Goal: Check status: Check status

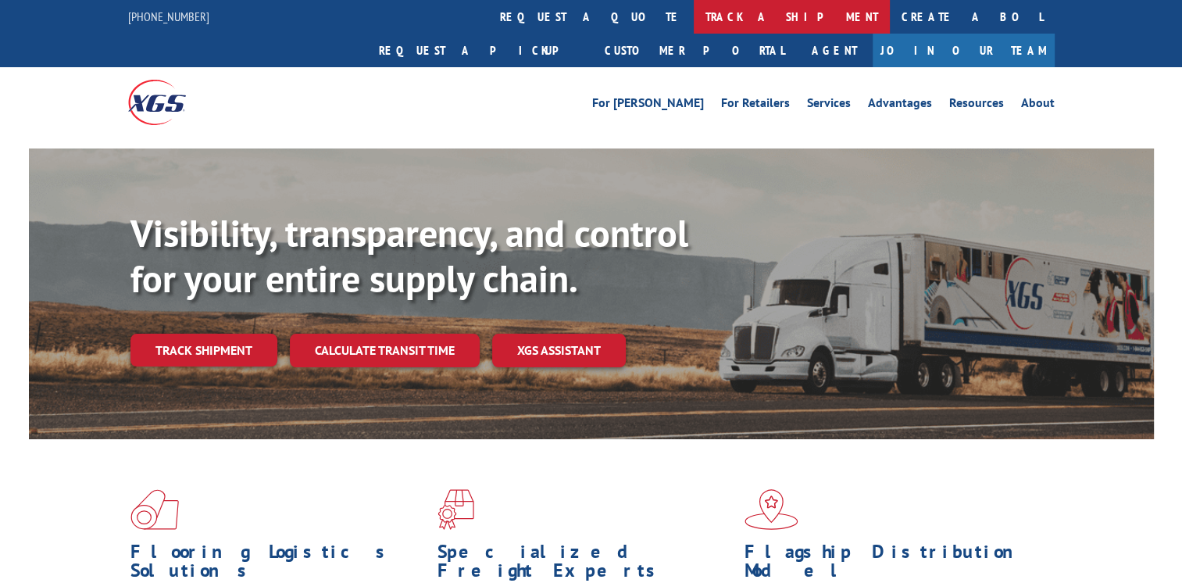
click at [694, 18] on link "track a shipment" at bounding box center [792, 17] width 196 height 34
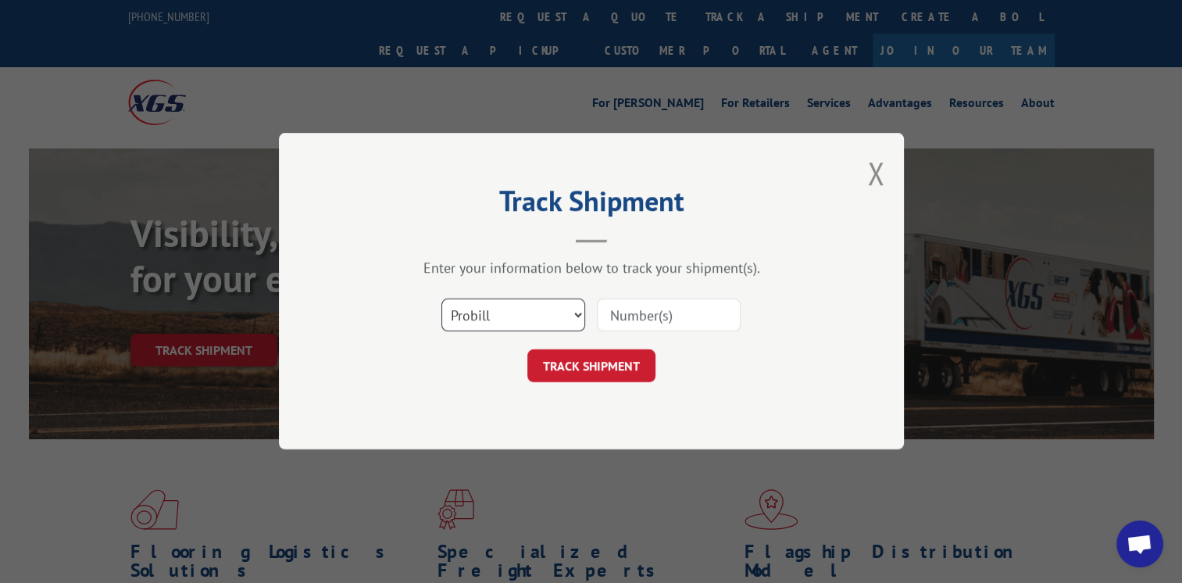
click at [566, 311] on select "Select category... Probill BOL PO" at bounding box center [513, 315] width 144 height 33
select select "bol"
click at [441, 299] on select "Select category... Probill BOL PO" at bounding box center [513, 315] width 144 height 33
click at [624, 307] on input at bounding box center [669, 315] width 144 height 33
type input "002446477"
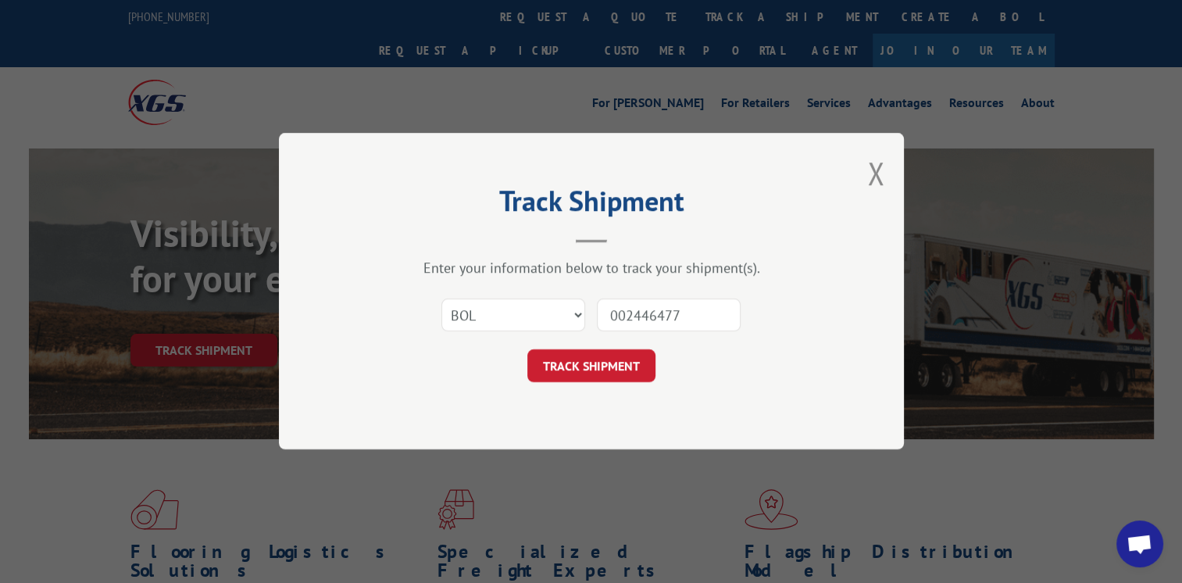
click button "TRACK SHIPMENT" at bounding box center [591, 366] width 128 height 33
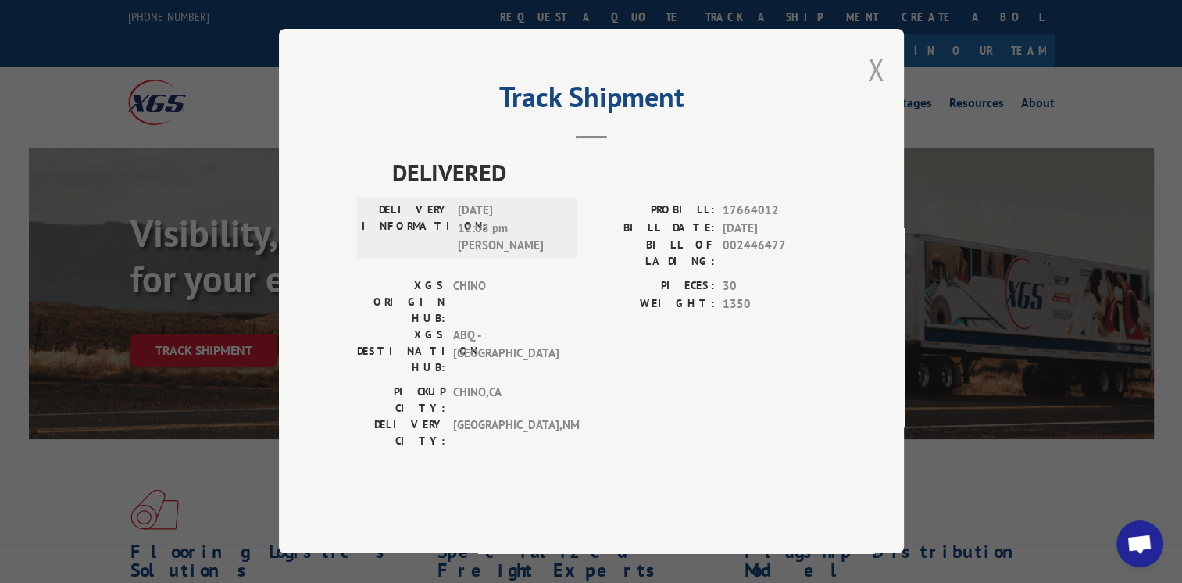
click at [871, 90] on button "Close modal" at bounding box center [875, 68] width 17 height 41
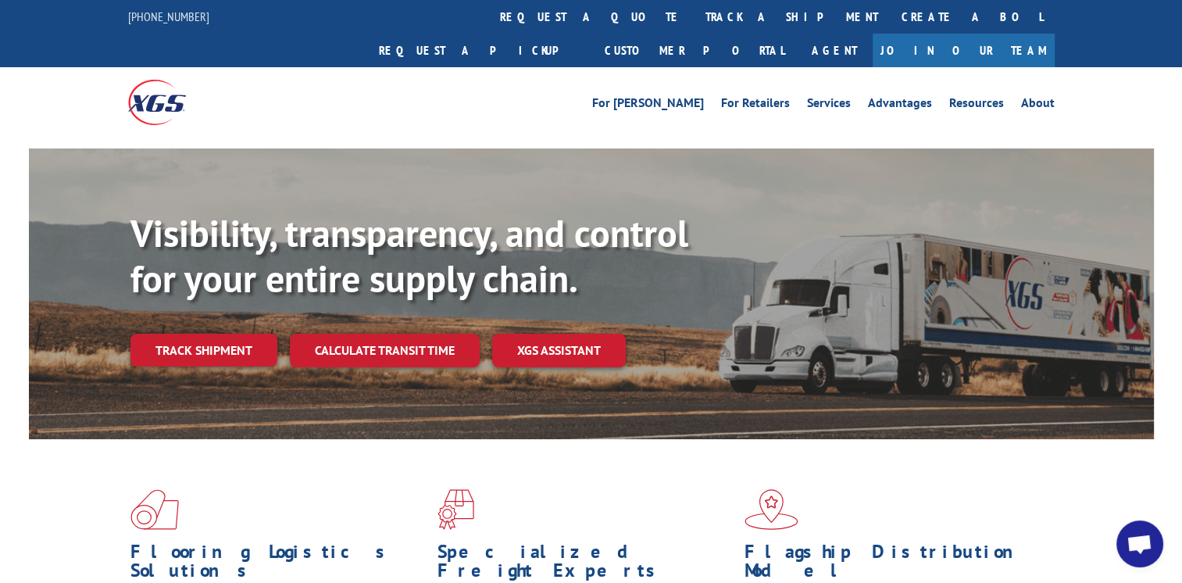
click at [694, 16] on link "track a shipment" at bounding box center [792, 17] width 196 height 34
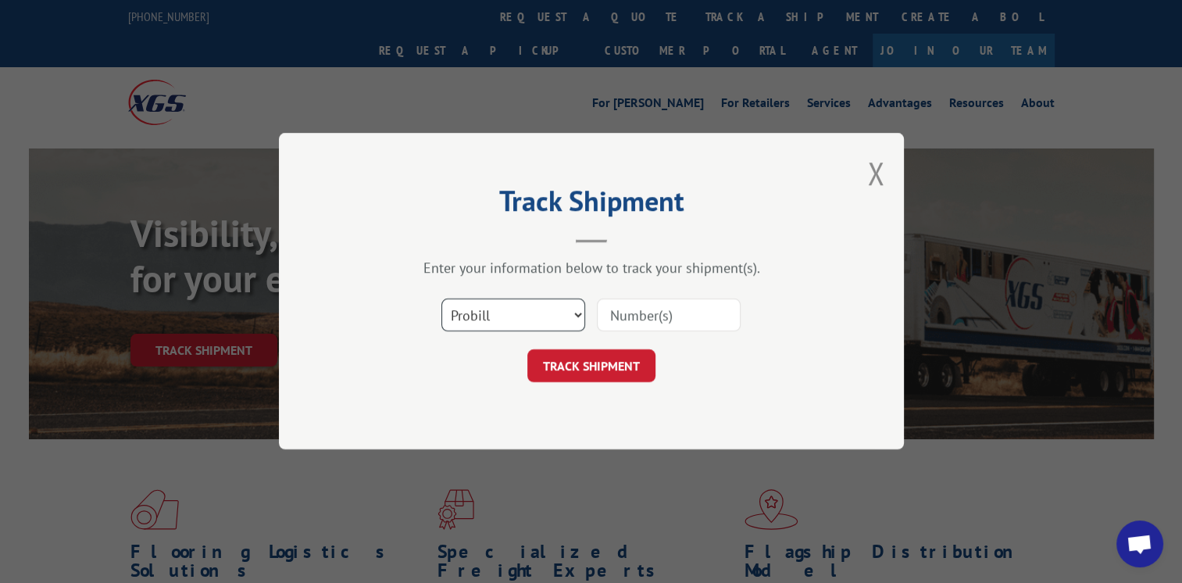
click at [568, 300] on select "Select category... Probill BOL PO" at bounding box center [513, 315] width 144 height 33
click at [441, 299] on select "Select category... Probill BOL PO" at bounding box center [513, 315] width 144 height 33
drag, startPoint x: 556, startPoint y: 308, endPoint x: 553, endPoint y: 320, distance: 12.9
click at [556, 308] on select "Select category... Probill BOL PO" at bounding box center [513, 315] width 144 height 33
select select "bol"
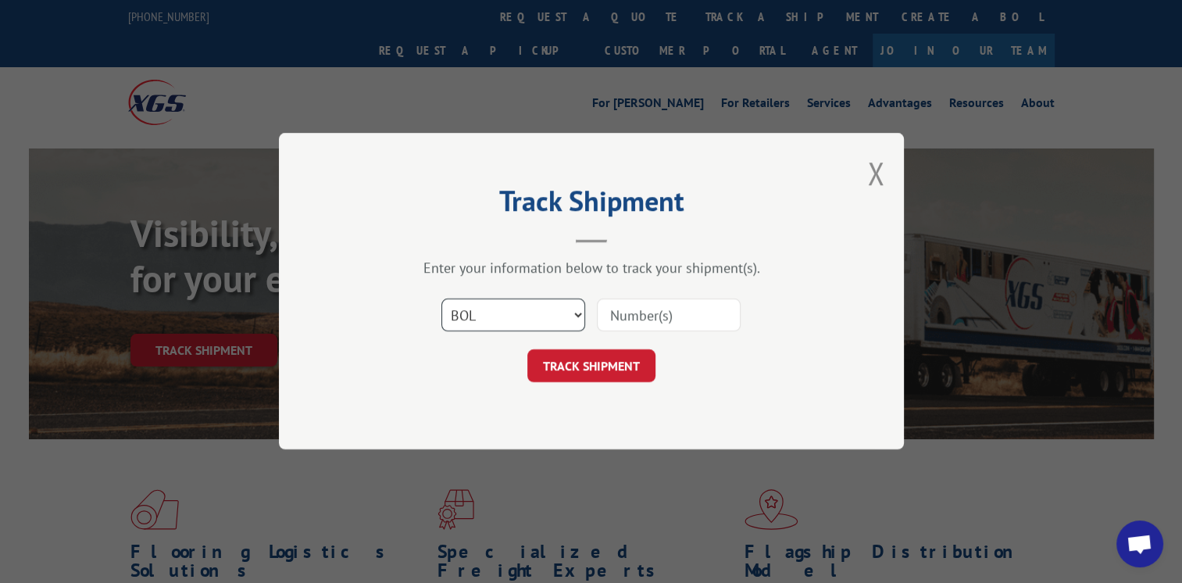
click at [441, 299] on select "Select category... Probill BOL PO" at bounding box center [513, 315] width 144 height 33
click at [636, 321] on input at bounding box center [669, 315] width 144 height 33
type input "002437233"
click button "TRACK SHIPMENT" at bounding box center [591, 366] width 128 height 33
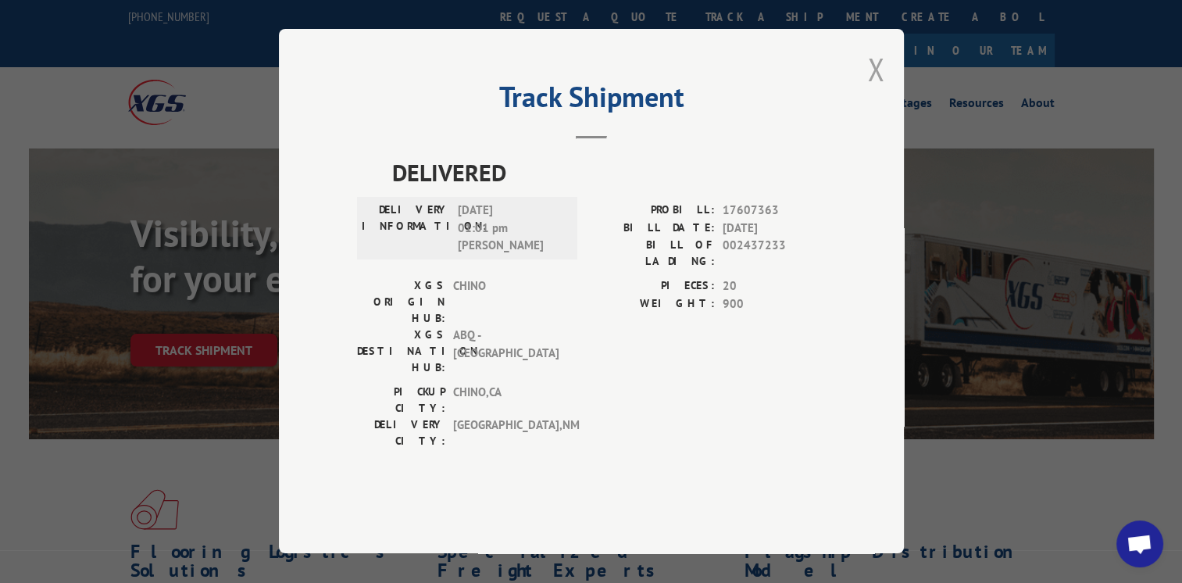
click at [877, 90] on button "Close modal" at bounding box center [875, 68] width 17 height 41
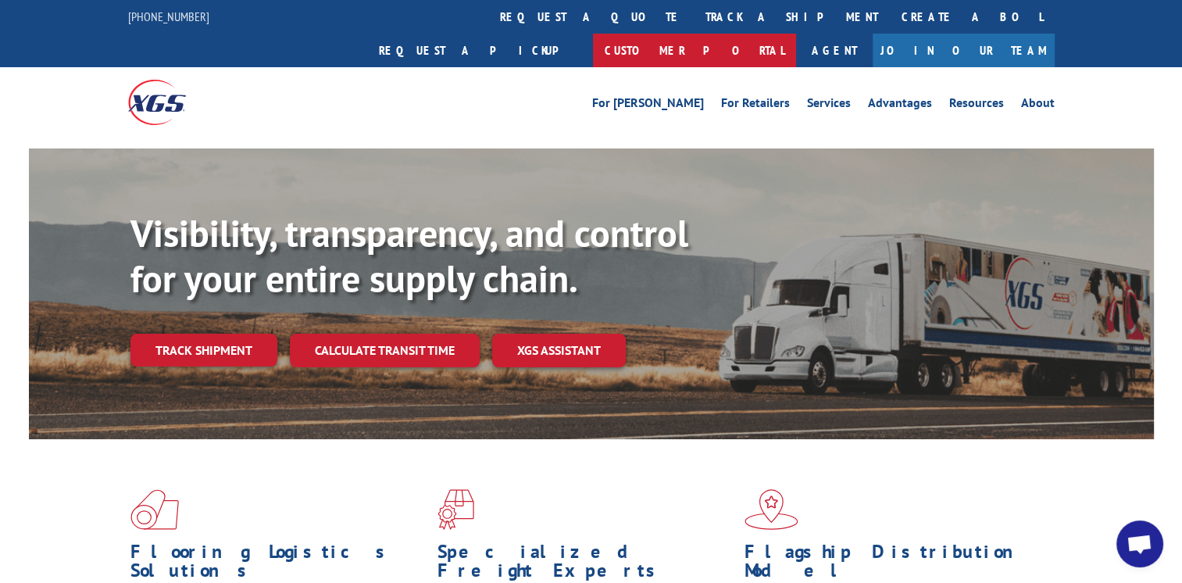
click at [796, 34] on link "Customer Portal" at bounding box center [694, 51] width 203 height 34
